Goal: Task Accomplishment & Management: Manage account settings

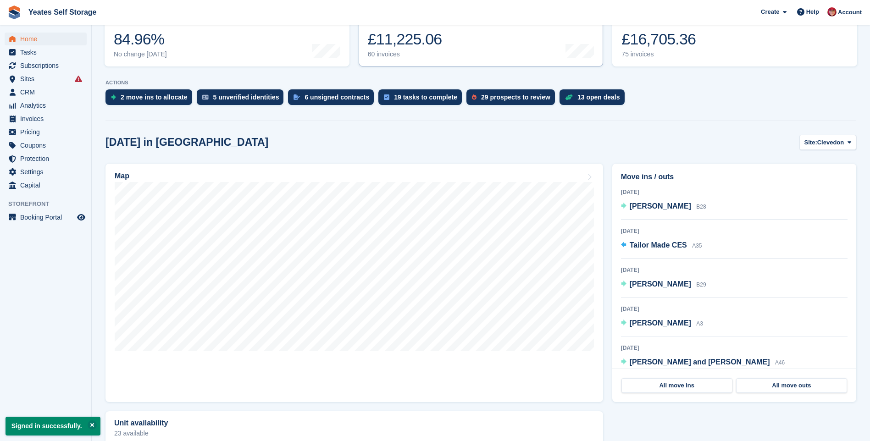
scroll to position [183, 0]
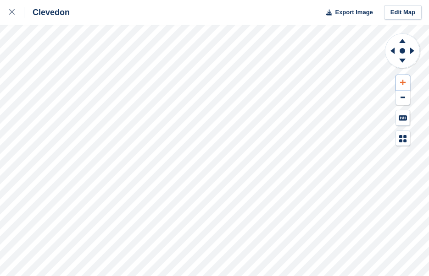
click at [405, 84] on icon at bounding box center [403, 82] width 6 height 6
click at [390, 50] on icon at bounding box center [390, 51] width 11 height 24
click at [15, 16] on div at bounding box center [16, 12] width 15 height 11
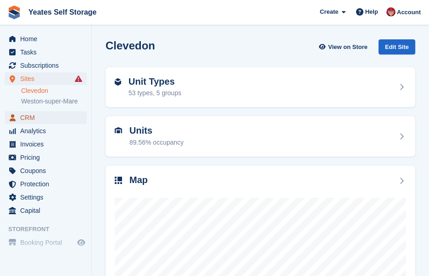
click at [26, 118] on span "CRM" at bounding box center [47, 117] width 55 height 13
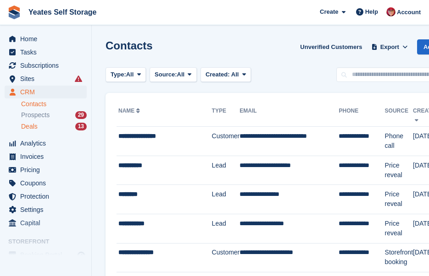
click at [28, 126] on span "Deals" at bounding box center [29, 126] width 17 height 9
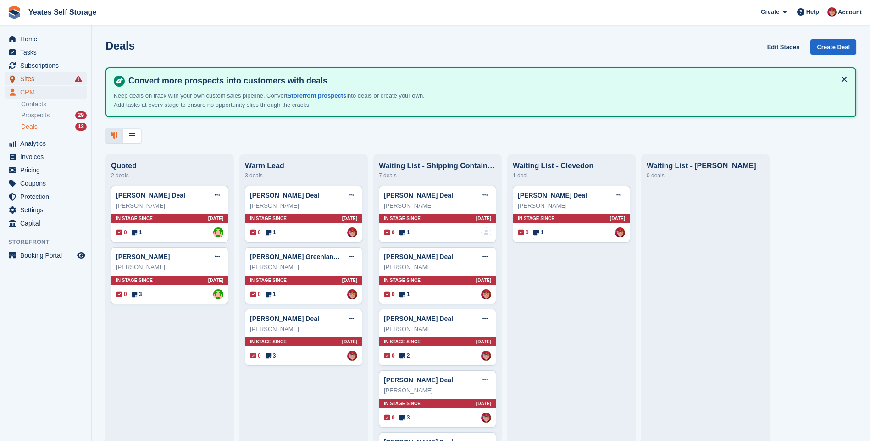
click at [25, 81] on span "Sites" at bounding box center [47, 78] width 55 height 13
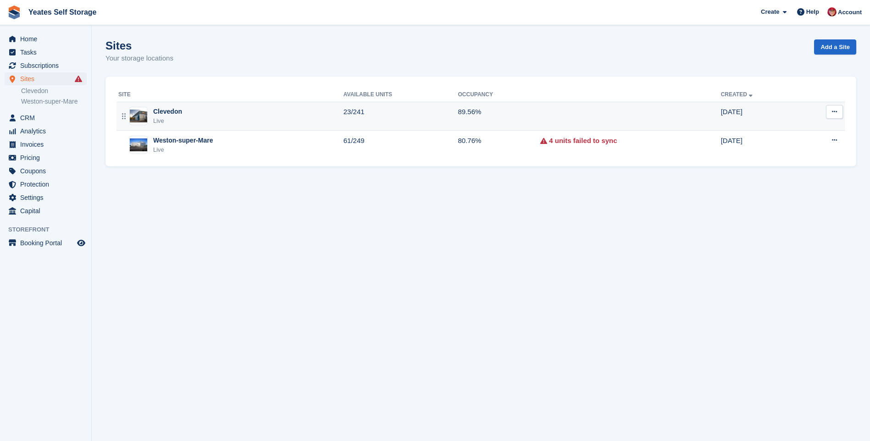
click at [158, 114] on div "Clevedon" at bounding box center [167, 112] width 29 height 10
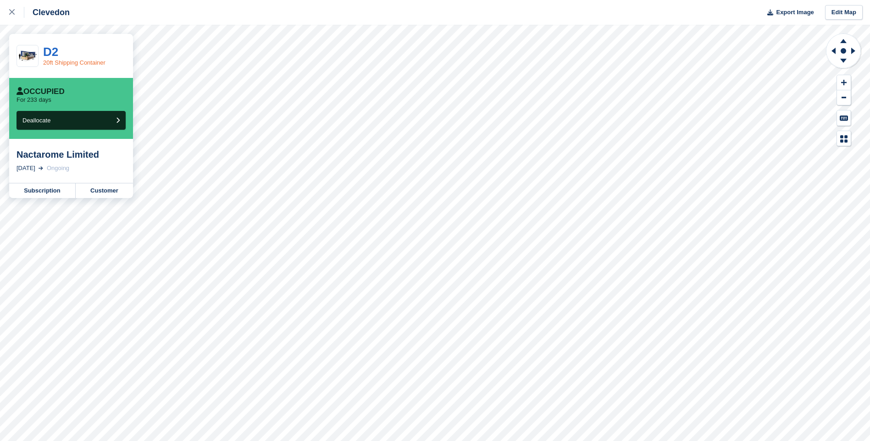
click at [53, 60] on link "20ft Shipping Container" at bounding box center [74, 62] width 62 height 7
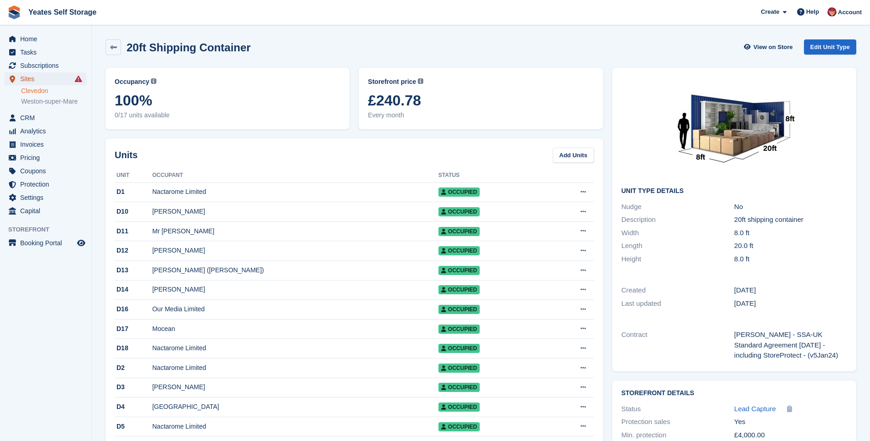
click at [35, 79] on span "Sites" at bounding box center [47, 78] width 55 height 13
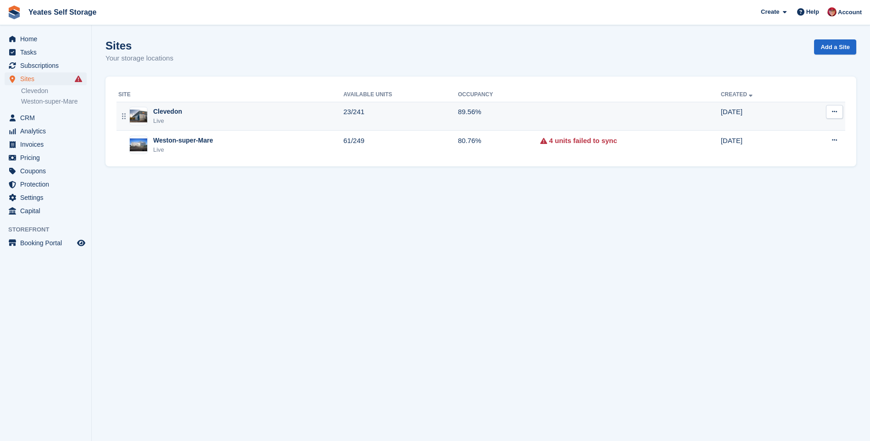
click at [171, 110] on div "Clevedon" at bounding box center [167, 112] width 29 height 10
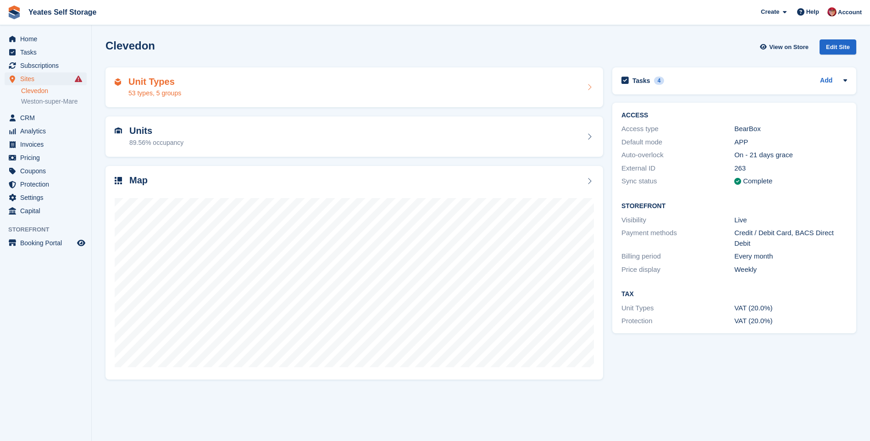
click at [143, 83] on h2 "Unit Types" at bounding box center [154, 82] width 53 height 11
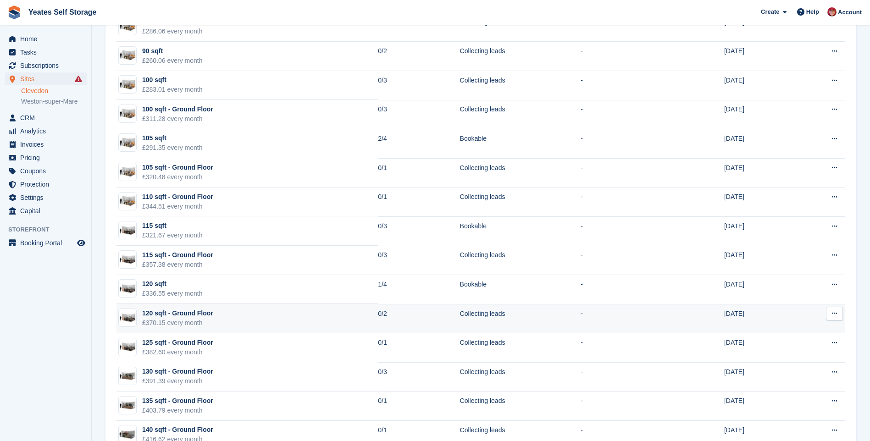
scroll to position [821, 0]
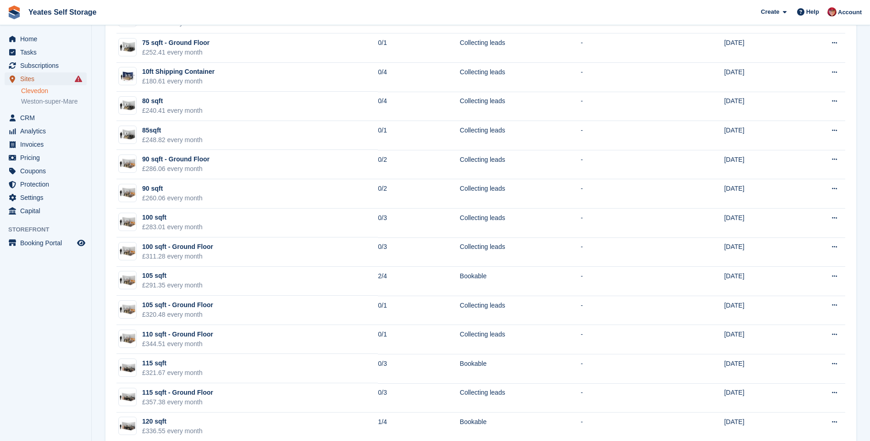
click at [31, 79] on span "Sites" at bounding box center [47, 78] width 55 height 13
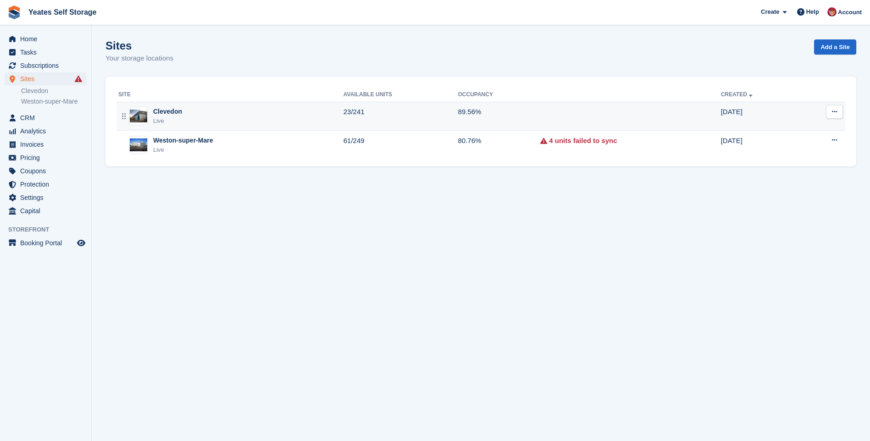
click at [172, 115] on div "Clevedon" at bounding box center [167, 112] width 29 height 10
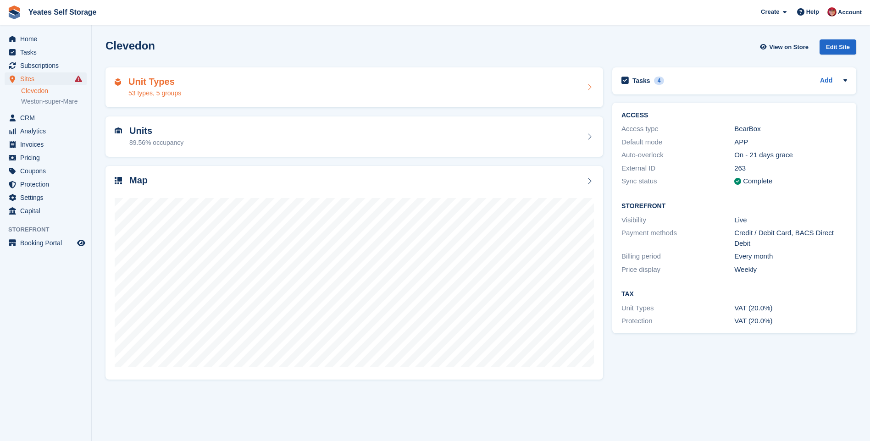
click at [172, 86] on h2 "Unit Types" at bounding box center [154, 82] width 53 height 11
click at [167, 83] on h2 "Unit Types" at bounding box center [154, 82] width 53 height 11
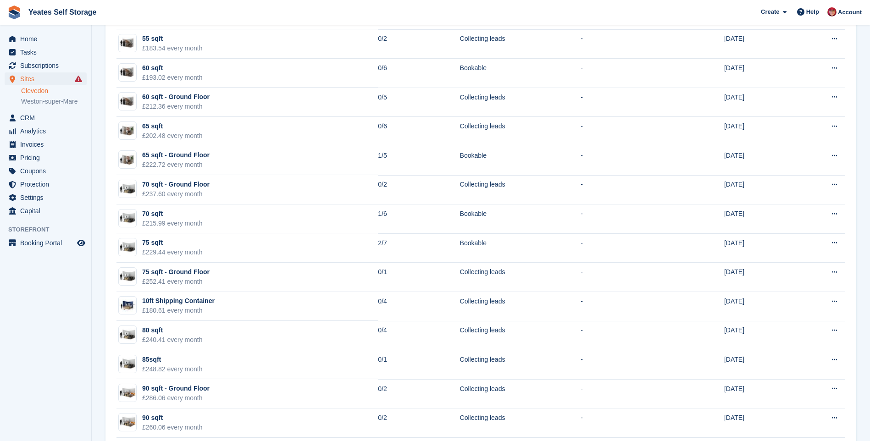
scroll to position [363, 0]
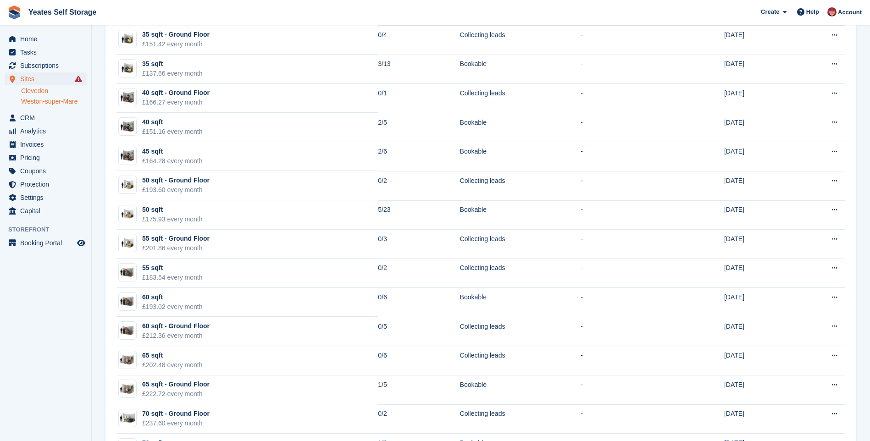
click at [43, 102] on link "Weston-super-Mare" at bounding box center [54, 101] width 66 height 9
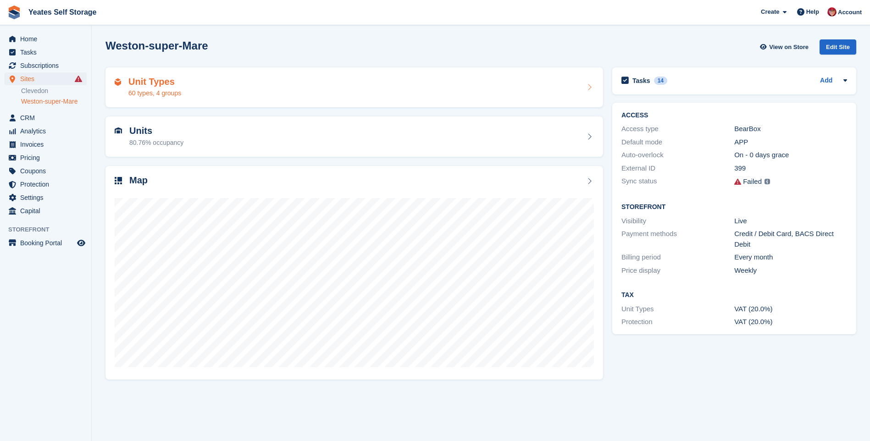
click at [155, 82] on h2 "Unit Types" at bounding box center [154, 82] width 53 height 11
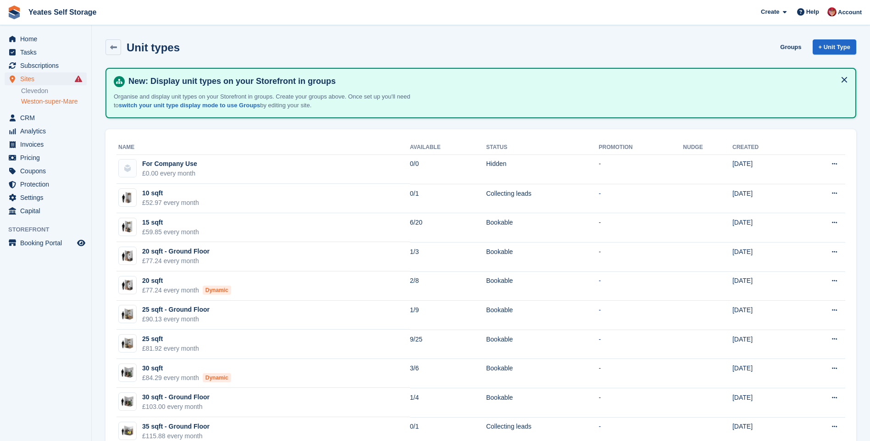
scroll to position [229, 0]
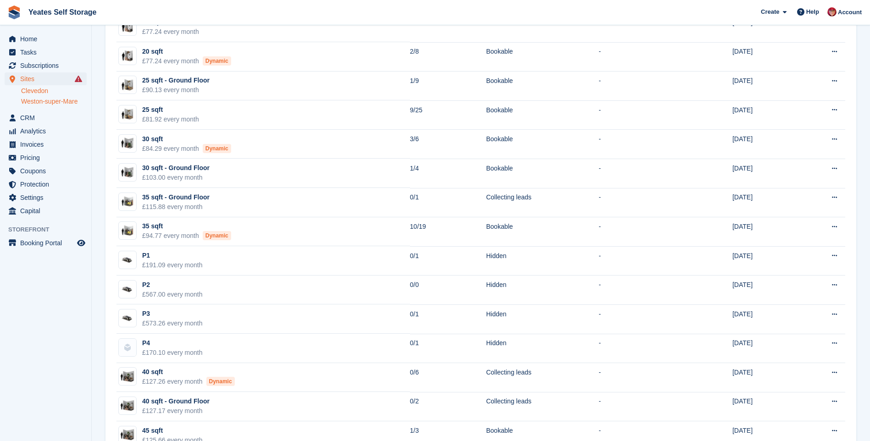
click at [40, 93] on link "Clevedon" at bounding box center [54, 91] width 66 height 9
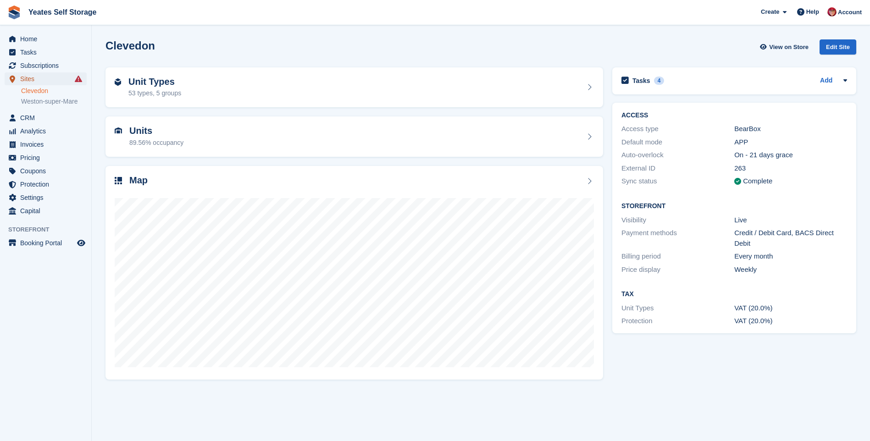
click at [30, 78] on span "Sites" at bounding box center [47, 78] width 55 height 13
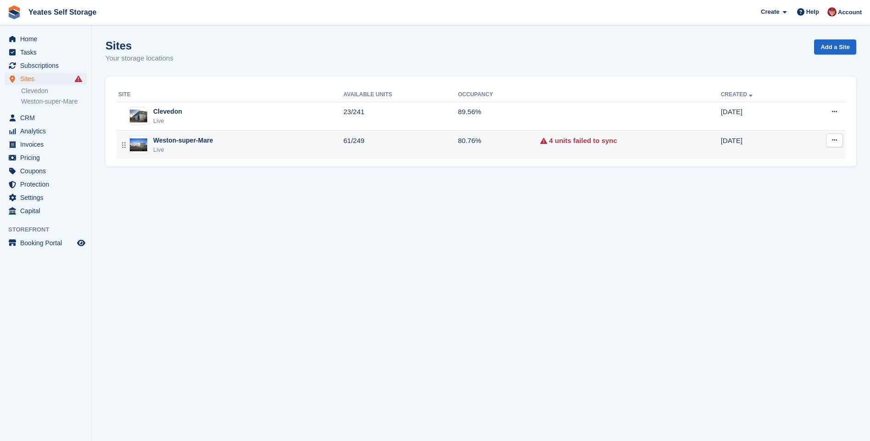
click at [483, 145] on td "80.76%" at bounding box center [498, 145] width 83 height 28
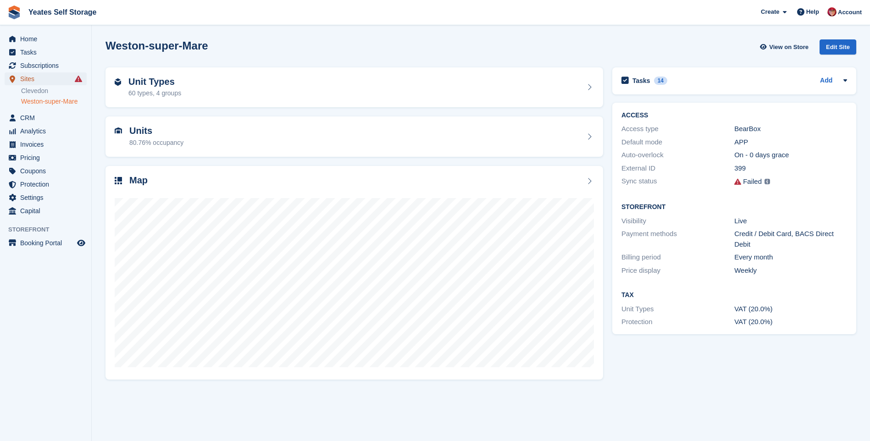
click at [38, 78] on span "Sites" at bounding box center [47, 78] width 55 height 13
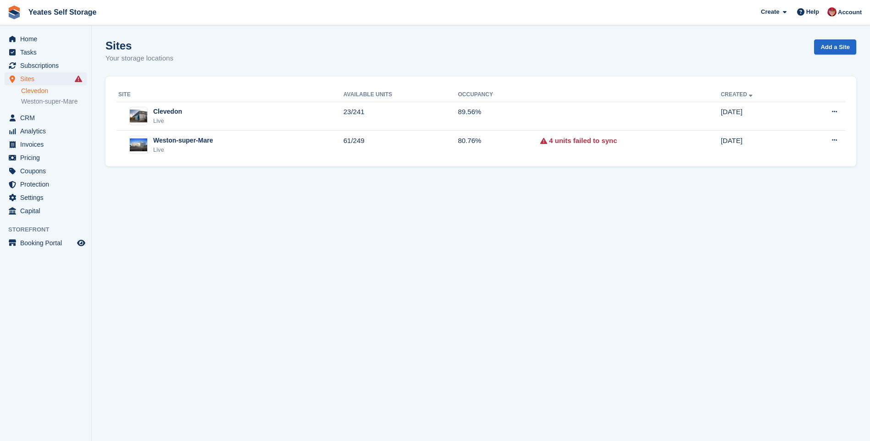
click at [47, 92] on link "Clevedon" at bounding box center [54, 91] width 66 height 9
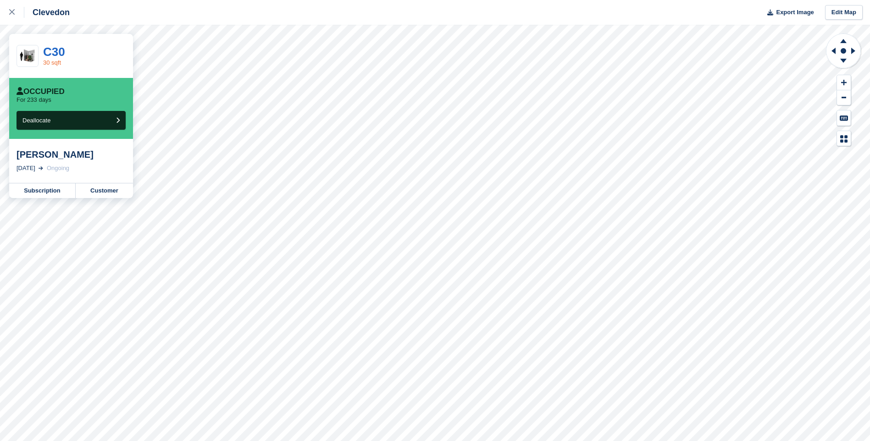
click at [55, 62] on link "30 sqft" at bounding box center [52, 62] width 18 height 7
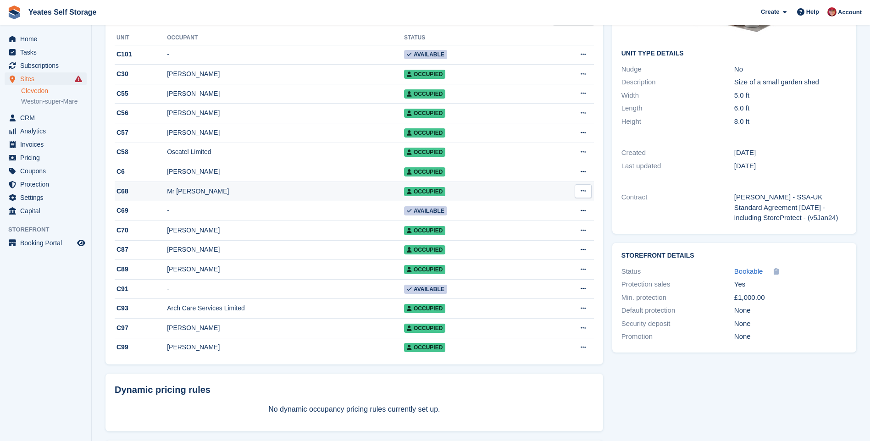
scroll to position [92, 0]
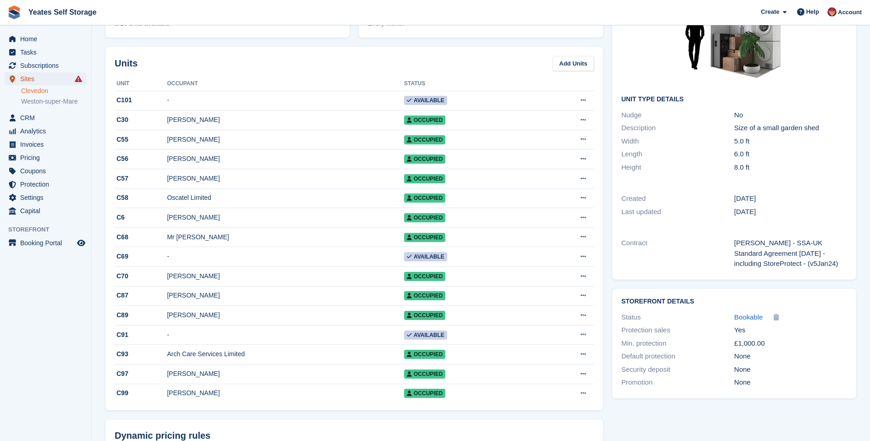
click at [29, 80] on span "Sites" at bounding box center [47, 78] width 55 height 13
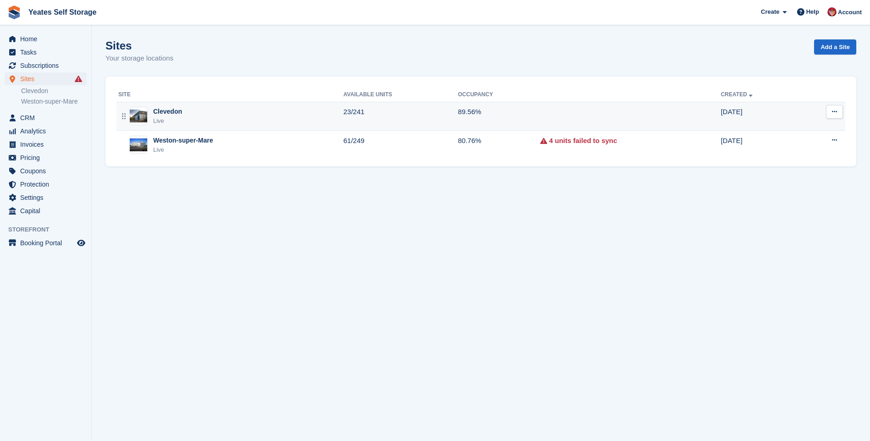
click at [174, 111] on div "Clevedon" at bounding box center [167, 112] width 29 height 10
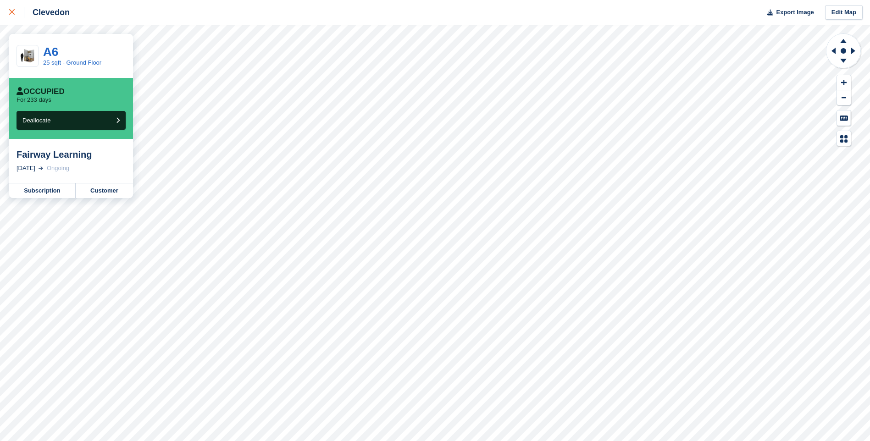
click at [12, 16] on div at bounding box center [16, 12] width 15 height 11
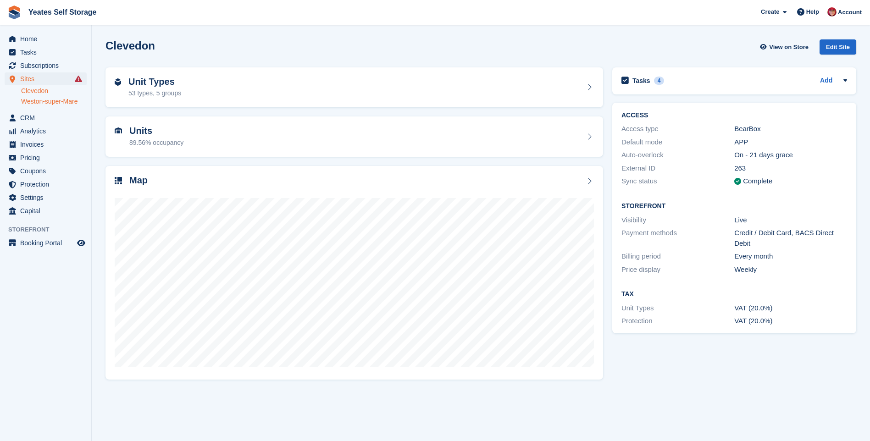
click at [29, 90] on link "Clevedon" at bounding box center [54, 91] width 66 height 9
click at [30, 100] on link "Weston-super-Mare" at bounding box center [54, 101] width 66 height 9
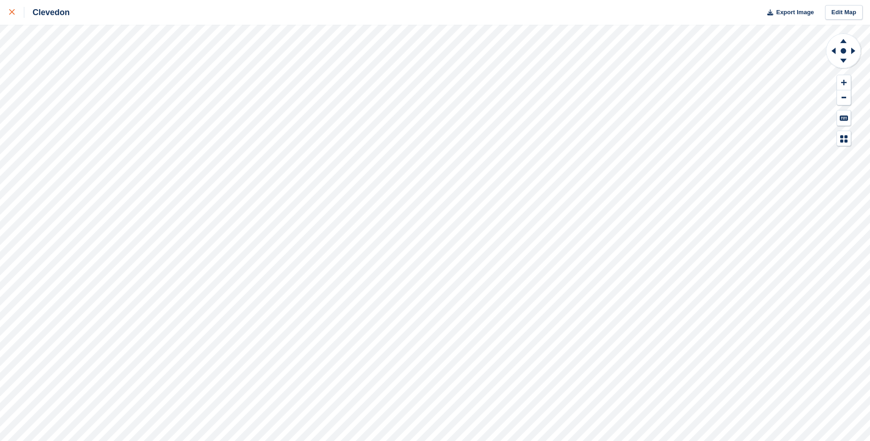
click at [14, 13] on icon at bounding box center [12, 12] width 6 height 6
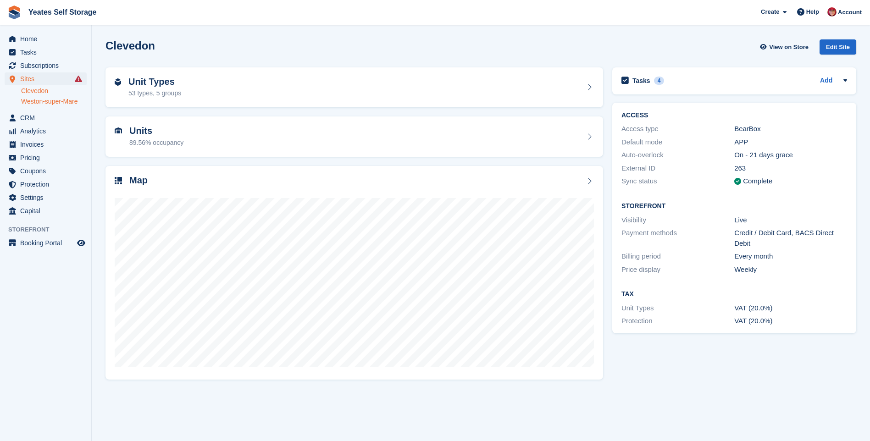
click at [34, 104] on link "Weston-super-Mare" at bounding box center [54, 101] width 66 height 9
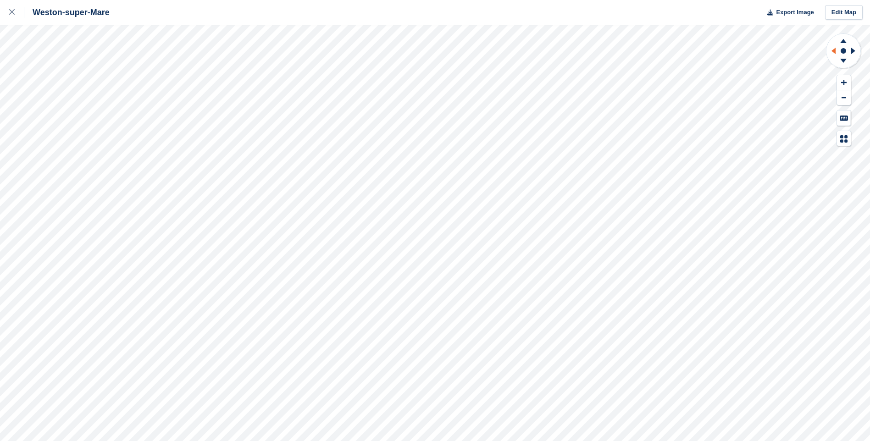
click at [833, 53] on icon at bounding box center [831, 51] width 11 height 24
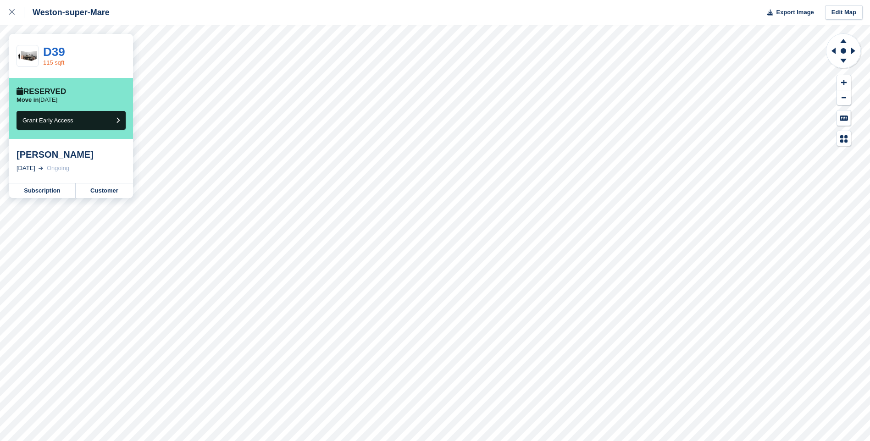
click at [55, 63] on link "115 sqft" at bounding box center [53, 62] width 21 height 7
click at [14, 9] on div at bounding box center [16, 12] width 15 height 11
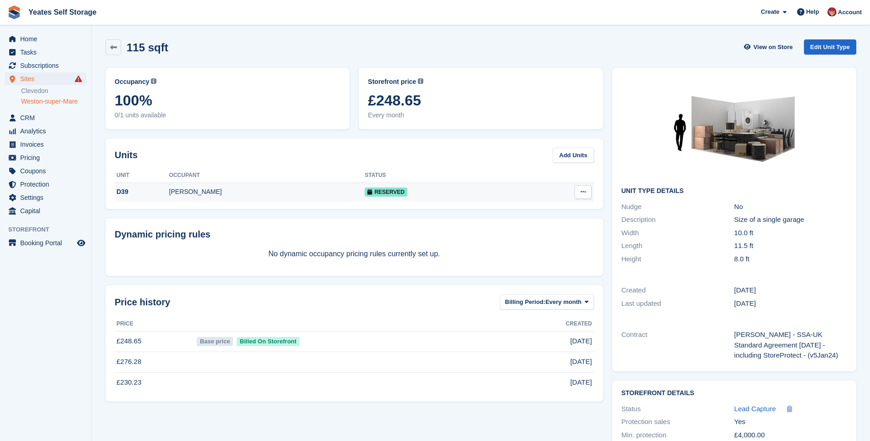
click at [201, 192] on div "[PERSON_NAME]" at bounding box center [267, 192] width 196 height 10
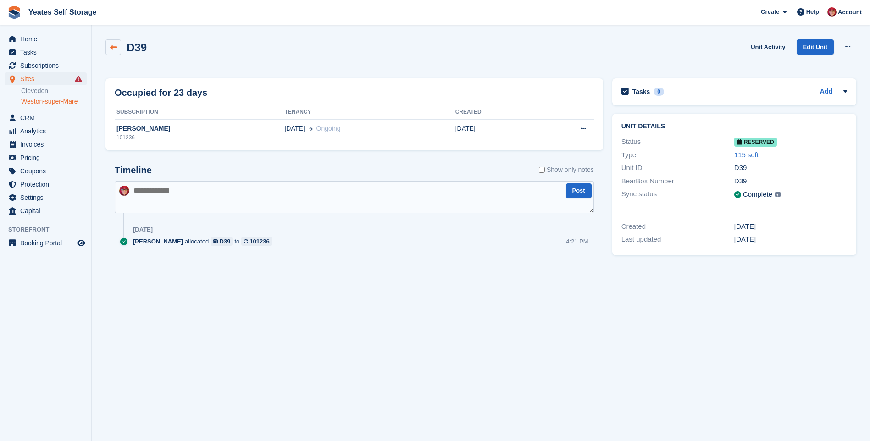
click at [111, 53] on link at bounding box center [113, 47] width 16 height 16
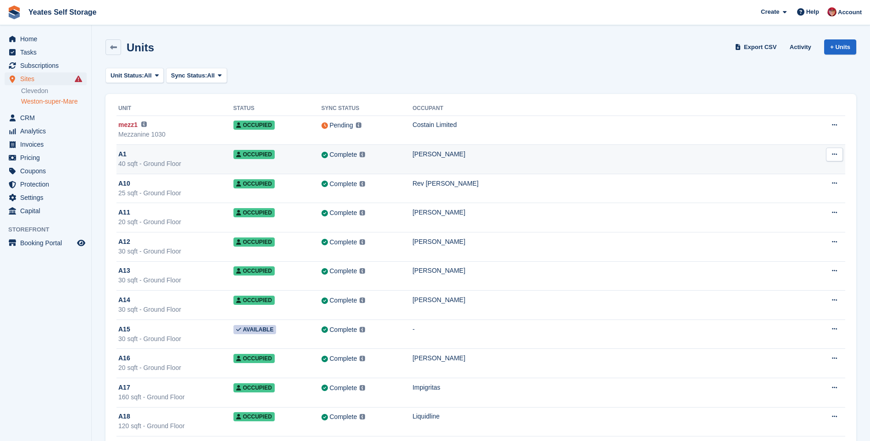
click at [165, 170] on td "A1 40 sqft - Ground Floor" at bounding box center [174, 159] width 117 height 29
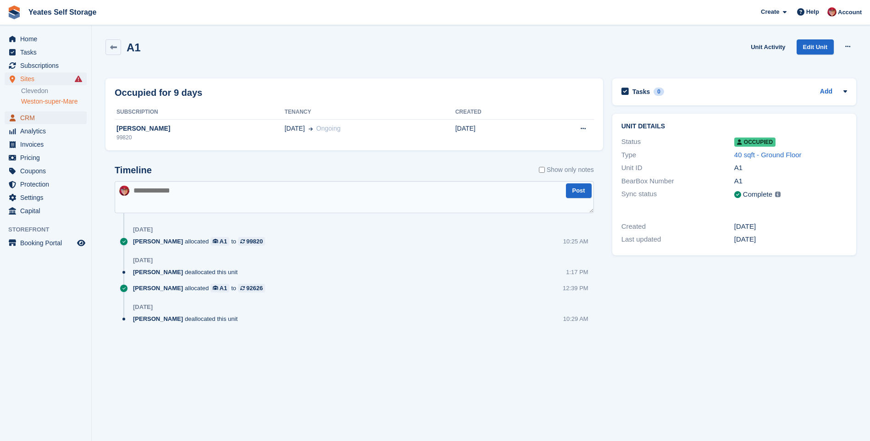
click at [28, 117] on span "CRM" at bounding box center [47, 117] width 55 height 13
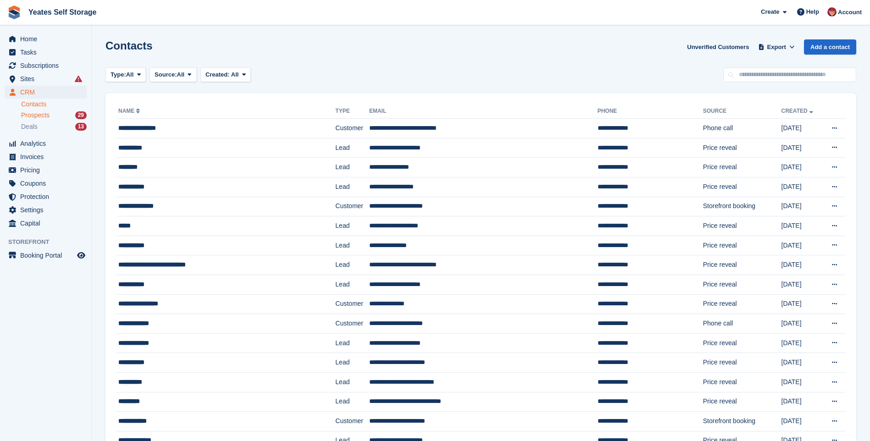
click at [31, 116] on span "Prospects" at bounding box center [35, 115] width 28 height 9
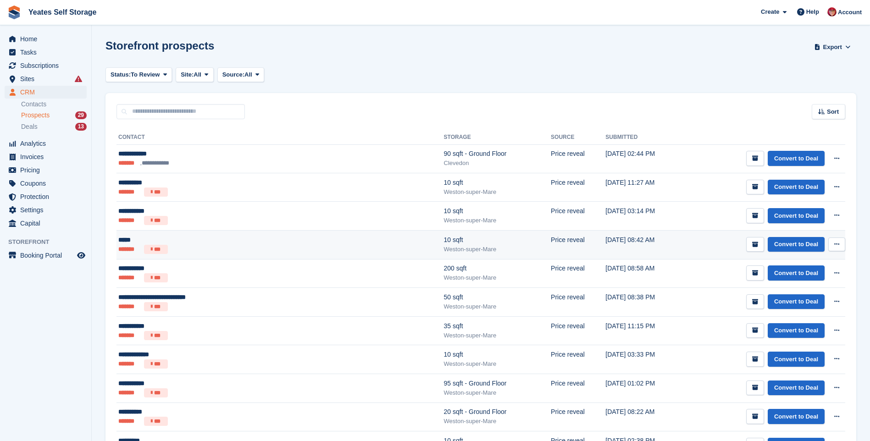
scroll to position [46, 0]
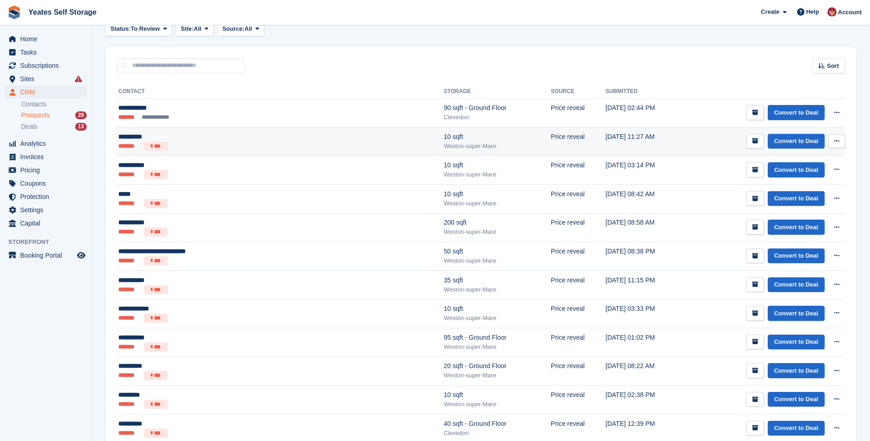
click at [176, 142] on ul "******* ***" at bounding box center [218, 146] width 201 height 9
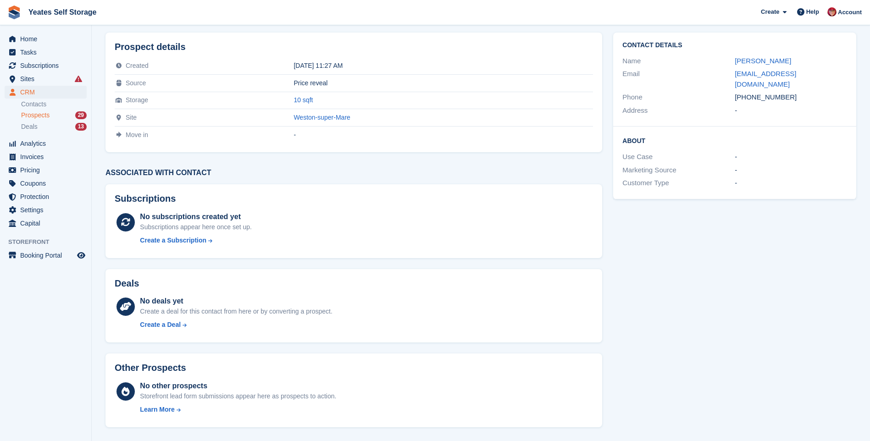
scroll to position [0, 0]
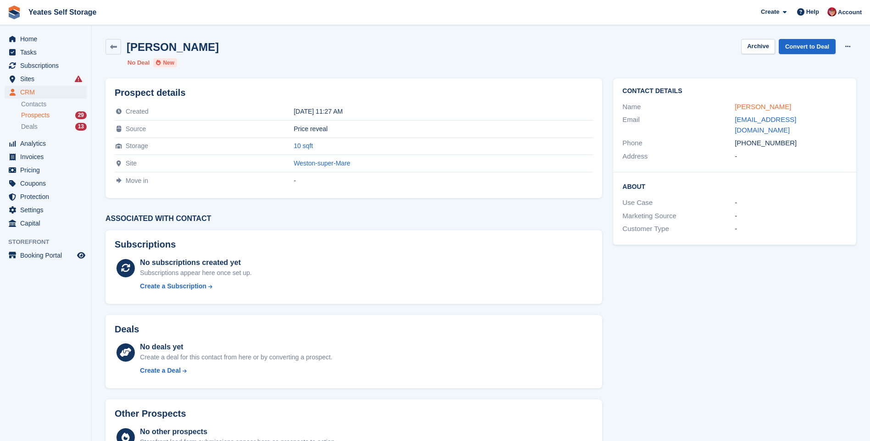
click at [746, 107] on link "[PERSON_NAME]" at bounding box center [762, 107] width 56 height 8
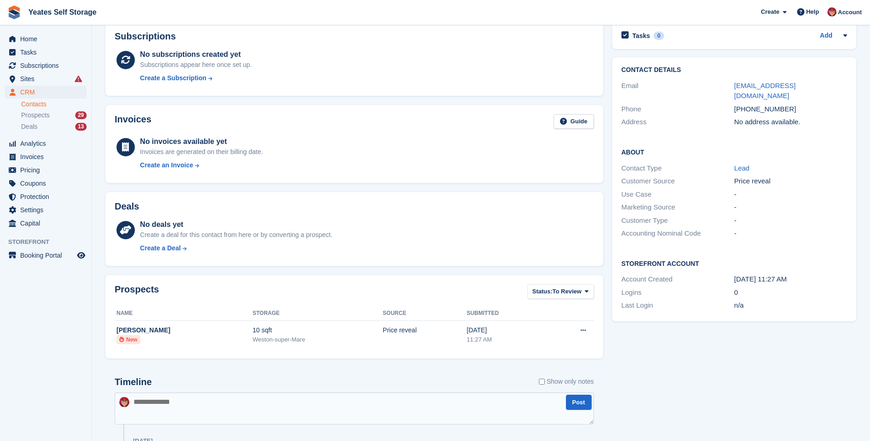
scroll to position [159, 0]
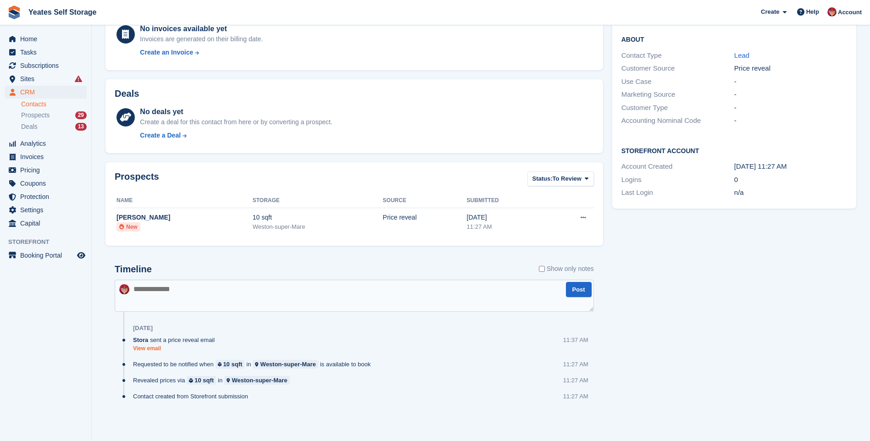
click at [143, 350] on link "View email" at bounding box center [176, 349] width 86 height 8
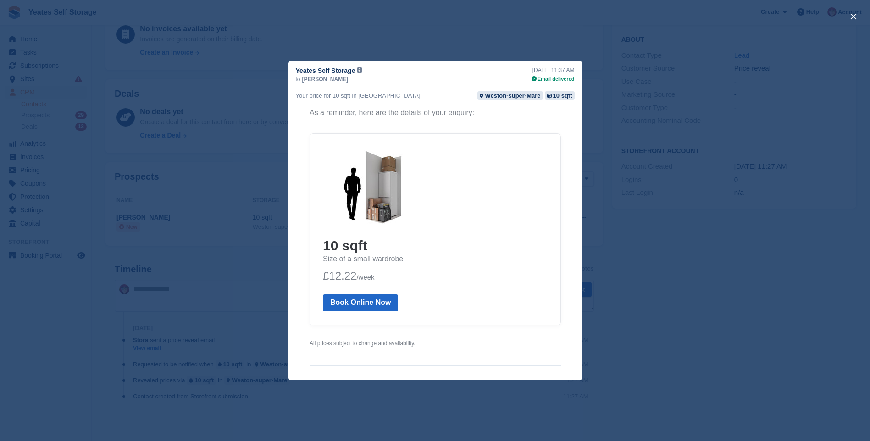
scroll to position [138, 0]
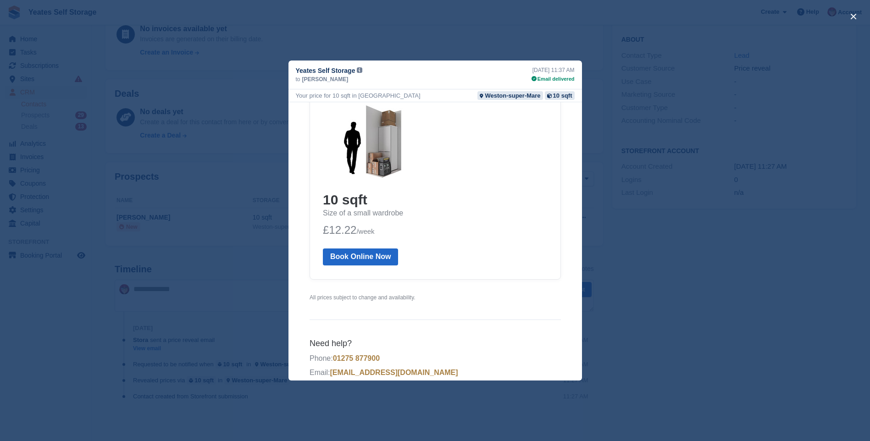
click at [386, 41] on div "close" at bounding box center [435, 220] width 870 height 441
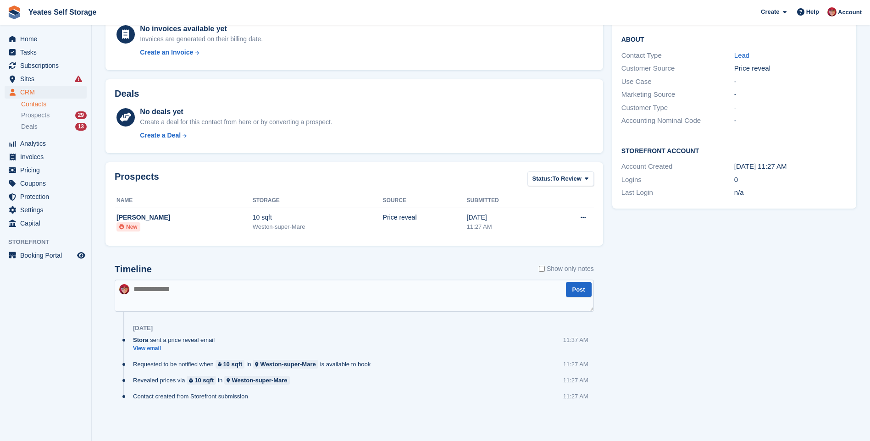
scroll to position [0, 0]
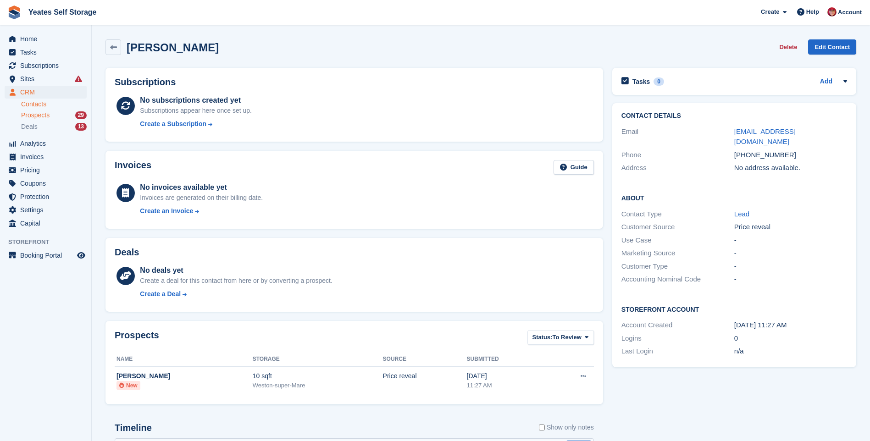
click at [26, 117] on span "Prospects" at bounding box center [35, 115] width 28 height 9
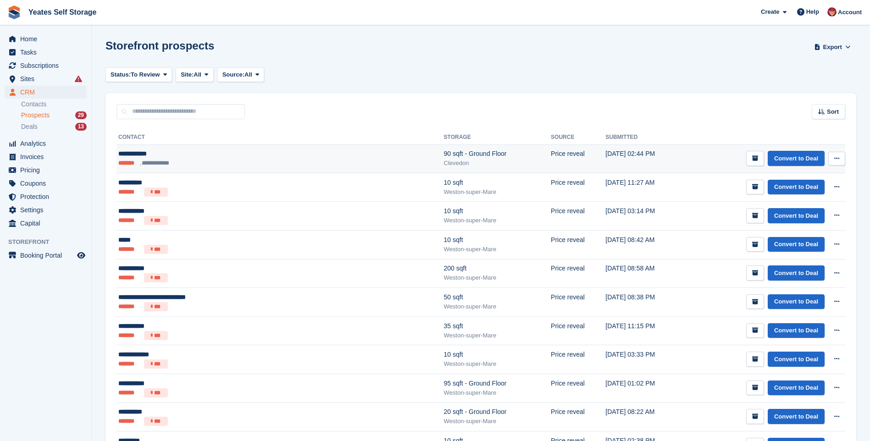
click at [143, 157] on div "**********" at bounding box center [218, 154] width 201 height 10
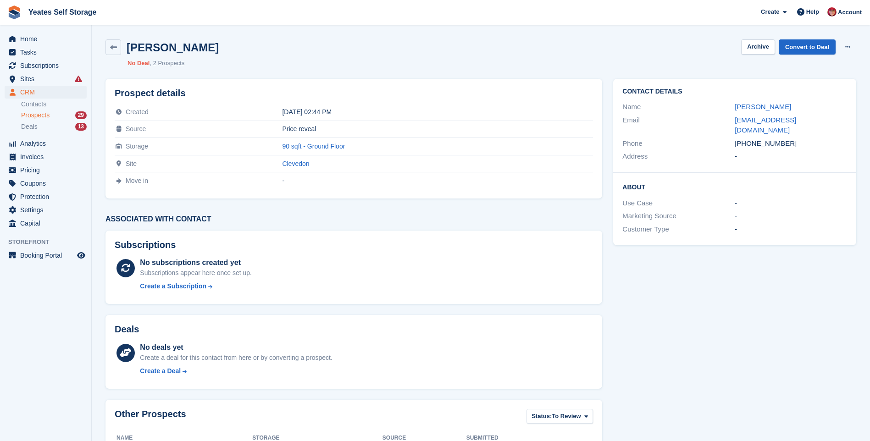
scroll to position [56, 0]
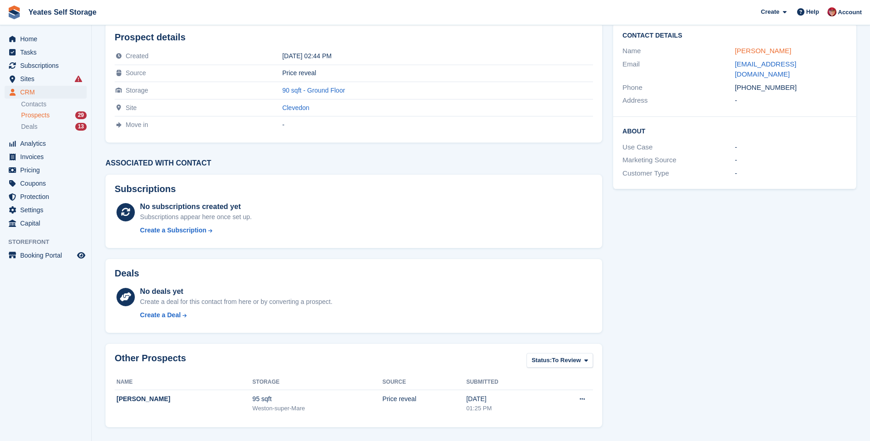
click at [759, 50] on link "[PERSON_NAME]" at bounding box center [762, 51] width 56 height 8
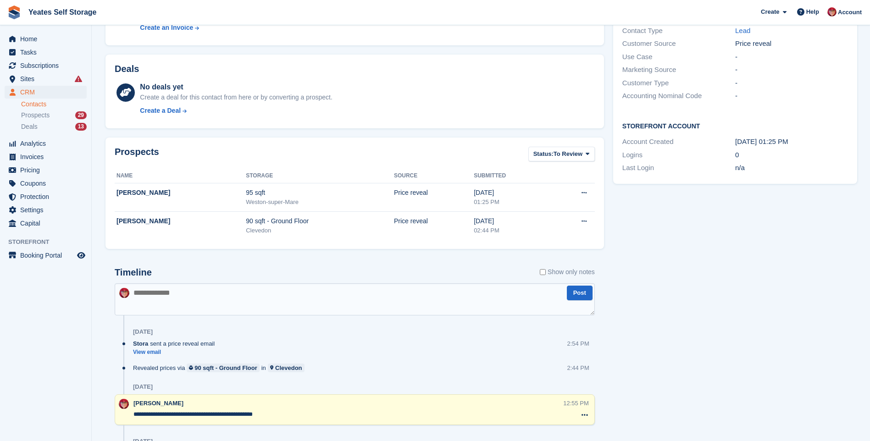
scroll to position [229, 0]
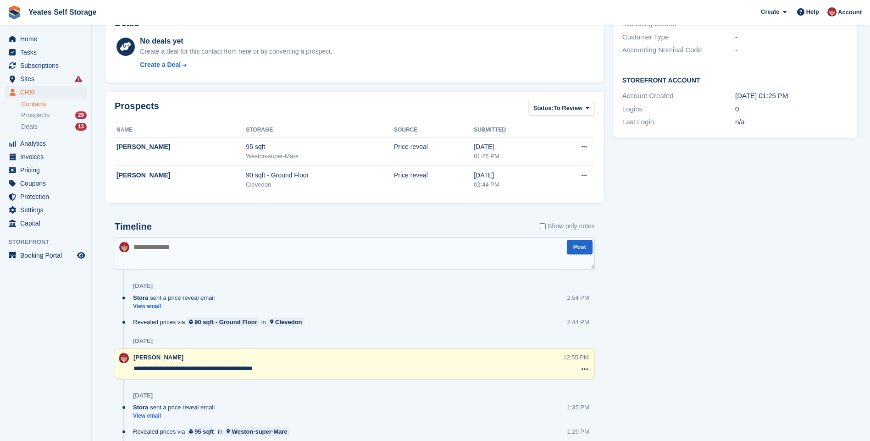
click at [186, 254] on textarea at bounding box center [355, 253] width 480 height 32
type textarea "**********"
click at [573, 248] on button "Post" at bounding box center [580, 247] width 26 height 15
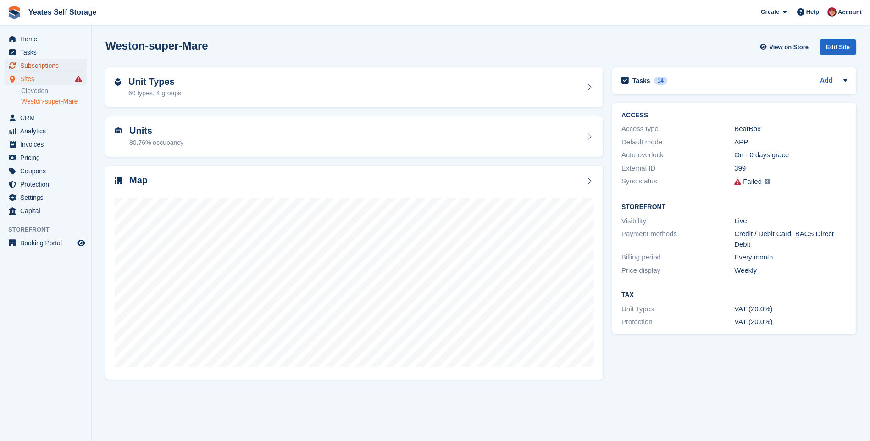
click at [44, 66] on span "Subscriptions" at bounding box center [47, 65] width 55 height 13
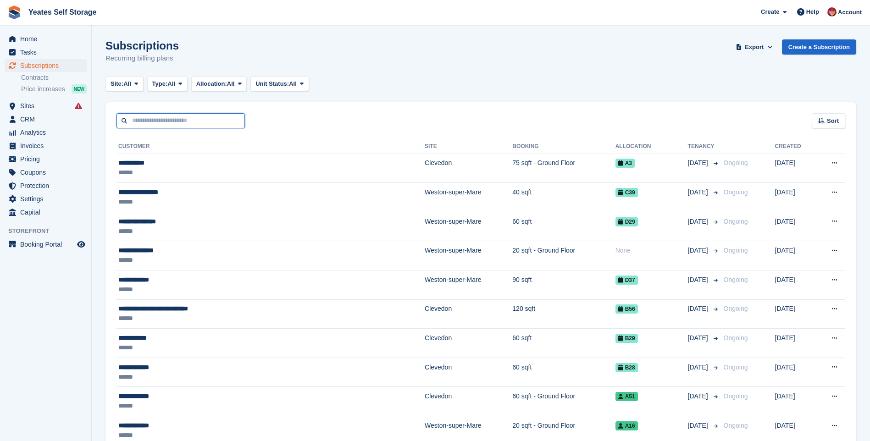
click at [193, 120] on input "text" at bounding box center [180, 120] width 128 height 15
type input "*******"
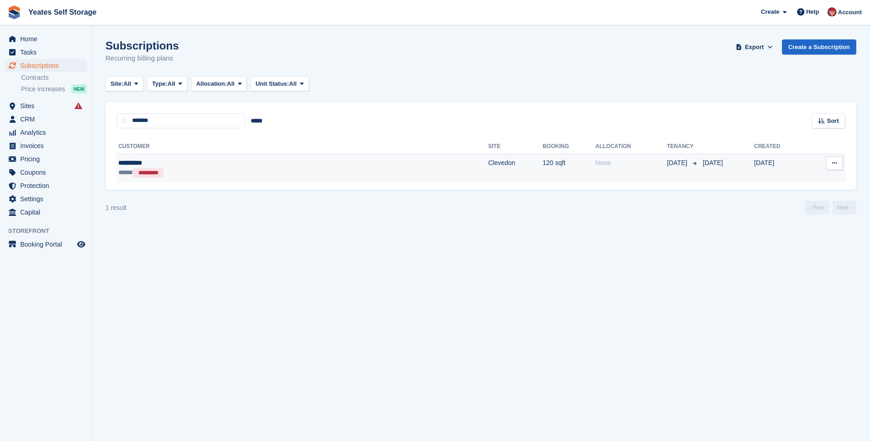
click at [138, 161] on div "**********" at bounding box center [209, 163] width 183 height 10
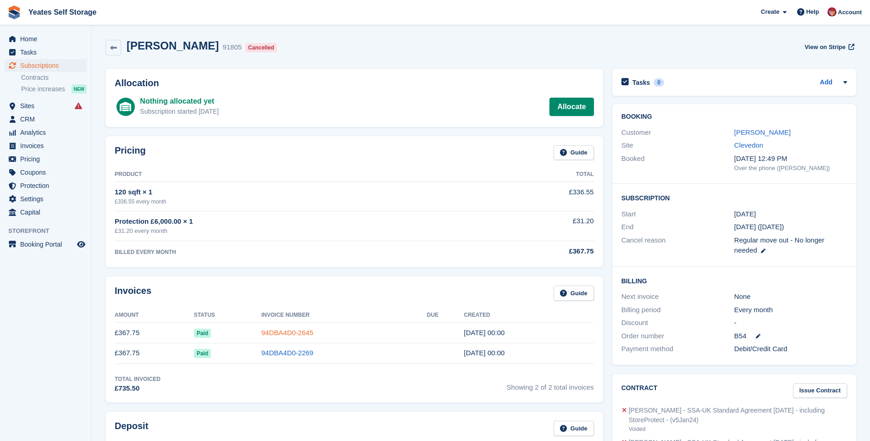
click at [287, 330] on link "94DBA4D0-2645" at bounding box center [287, 333] width 52 height 8
